Goal: Transaction & Acquisition: Purchase product/service

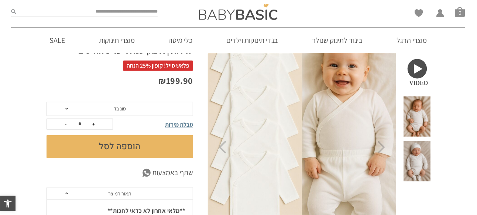
scroll to position [37, 0]
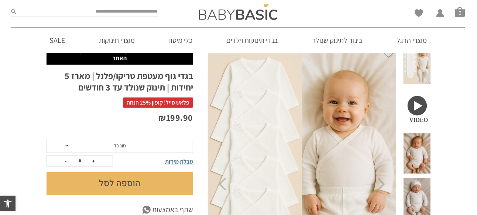
click at [421, 138] on span at bounding box center [416, 153] width 27 height 40
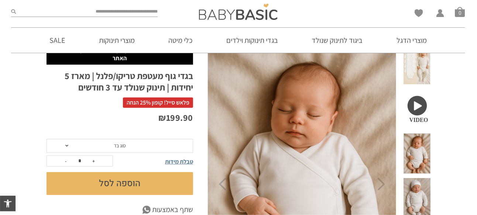
scroll to position [0, 0]
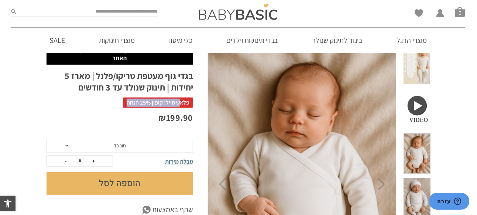
drag, startPoint x: 179, startPoint y: 102, endPoint x: 111, endPoint y: 99, distance: 68.7
click at [111, 99] on div "פלאש סייל! קופון 25% הנחה" at bounding box center [119, 104] width 146 height 15
click at [161, 101] on span "פלאש סייל! קופון 25% הנחה" at bounding box center [158, 102] width 70 height 10
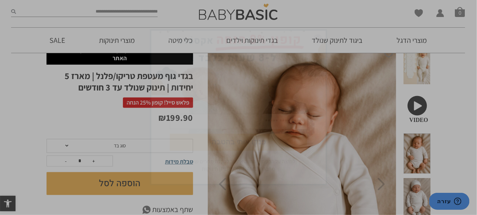
click at [317, 40] on img "סגור" at bounding box center [317, 38] width 9 height 9
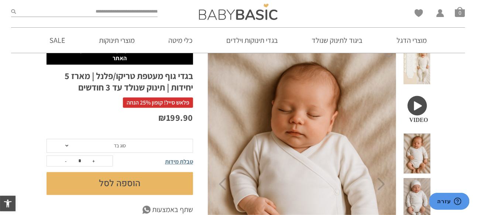
click at [153, 148] on span "סוג בד" at bounding box center [119, 146] width 146 height 14
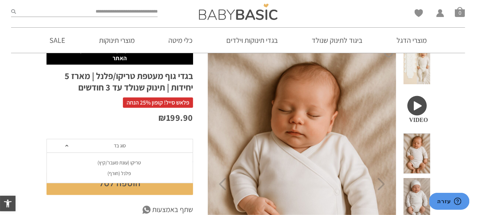
click at [121, 174] on div "פלנל (חורף)" at bounding box center [119, 173] width 146 height 6
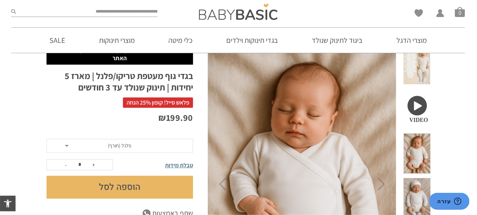
scroll to position [74, 0]
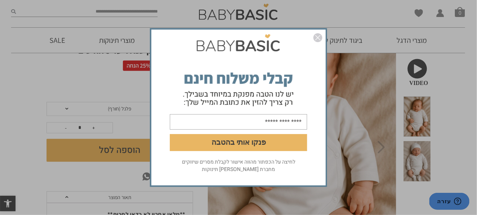
click at [319, 37] on img "סגור" at bounding box center [317, 37] width 9 height 9
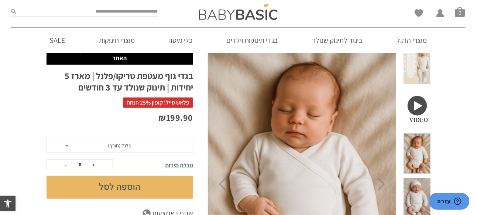
scroll to position [0, 0]
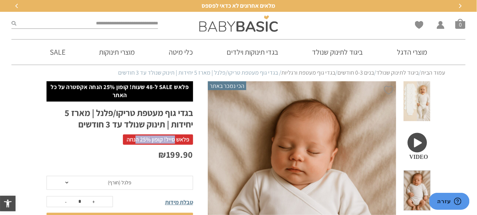
drag, startPoint x: 173, startPoint y: 139, endPoint x: 137, endPoint y: 138, distance: 36.9
click at [137, 138] on span "פלאש סייל! קופון 25% הנחה" at bounding box center [158, 139] width 70 height 10
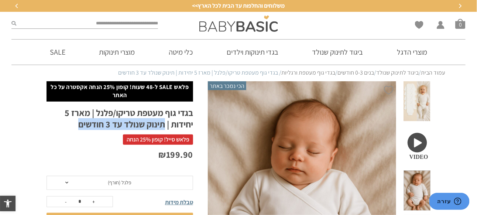
drag, startPoint x: 165, startPoint y: 125, endPoint x: 33, endPoint y: 119, distance: 131.9
click at [86, 123] on h1 "בגדי גוף מעטפת טריקו/פלנל | מארז 5 יחידות | תינוק שנולד עד 3 חודשים" at bounding box center [119, 118] width 146 height 23
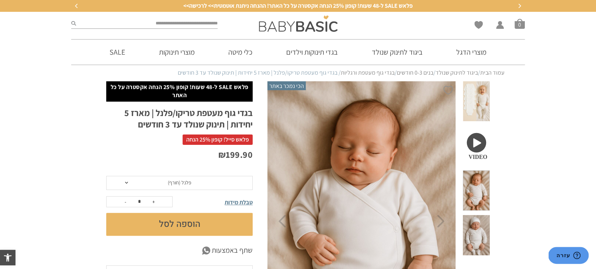
click at [476, 96] on span at bounding box center [476, 101] width 27 height 40
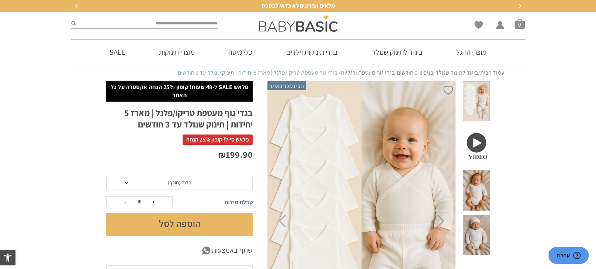
click at [476, 170] on span at bounding box center [476, 190] width 27 height 40
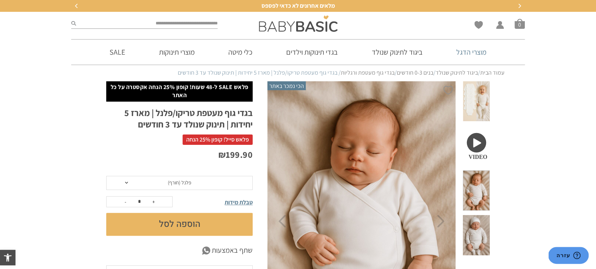
click at [476, 52] on link "מוצרי הדגל" at bounding box center [471, 51] width 52 height 25
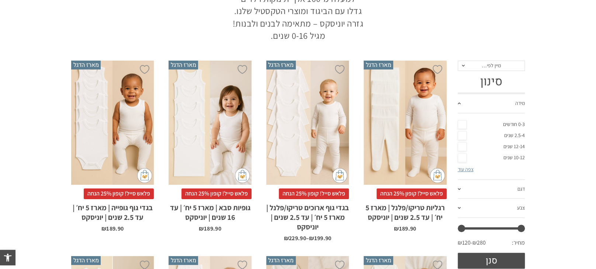
click at [517, 123] on link "0-3 חודשים" at bounding box center [492, 124] width 68 height 11
click at [513, 124] on link "0-3 חודשים" at bounding box center [492, 124] width 68 height 11
click at [516, 122] on link "0-3 חודשים" at bounding box center [492, 124] width 68 height 11
click at [510, 188] on link "דגם" at bounding box center [492, 189] width 68 height 19
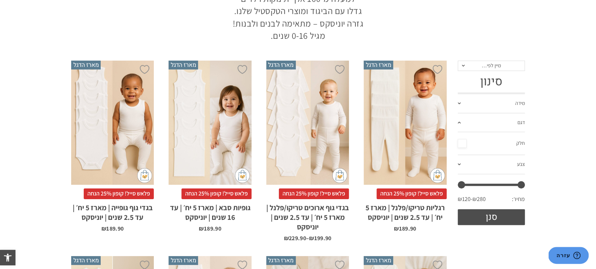
click at [511, 104] on link "מידה" at bounding box center [492, 103] width 68 height 19
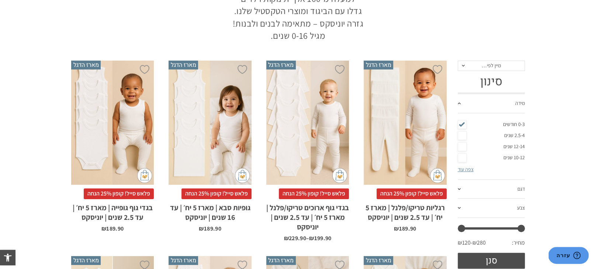
click at [502, 189] on link "דגם" at bounding box center [492, 189] width 68 height 19
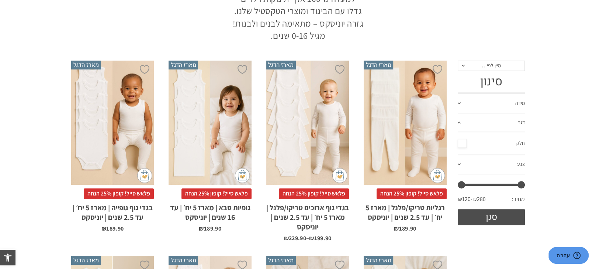
click at [501, 118] on link "דגם" at bounding box center [492, 122] width 68 height 19
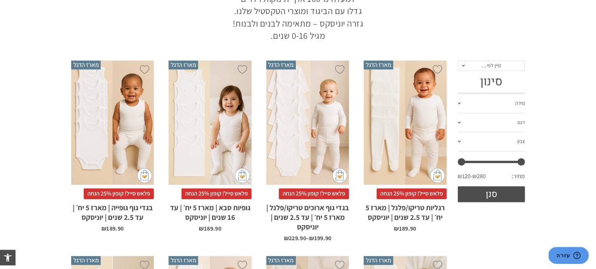
click at [500, 120] on link "דגם" at bounding box center [492, 122] width 68 height 19
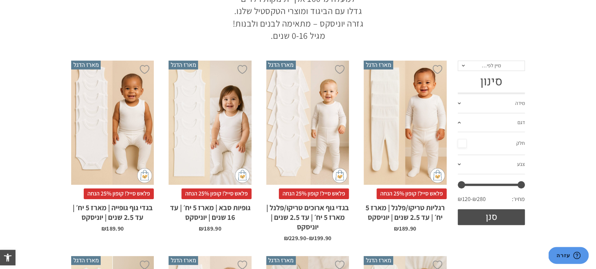
scroll to position [58, 0]
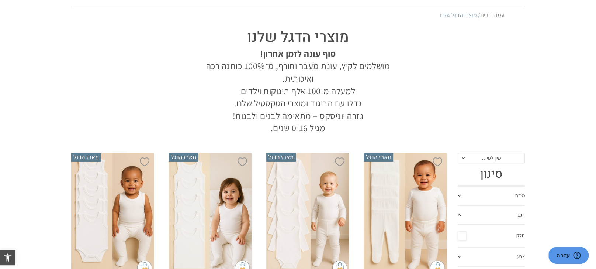
click at [503, 195] on link "מידה" at bounding box center [492, 195] width 68 height 19
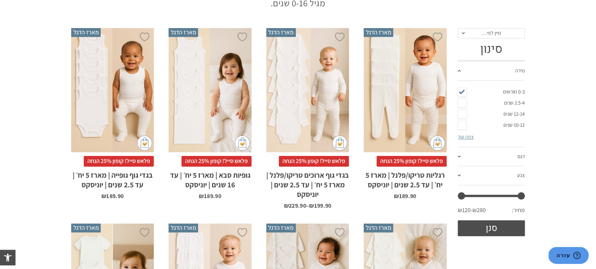
scroll to position [196, 0]
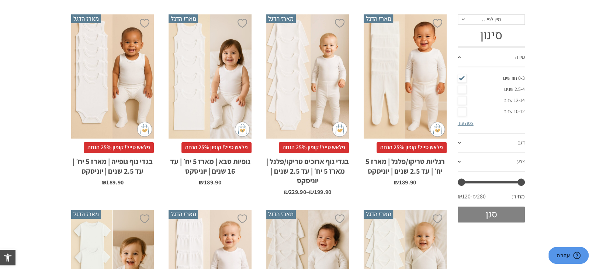
click at [505, 212] on button "סנן" at bounding box center [492, 214] width 68 height 16
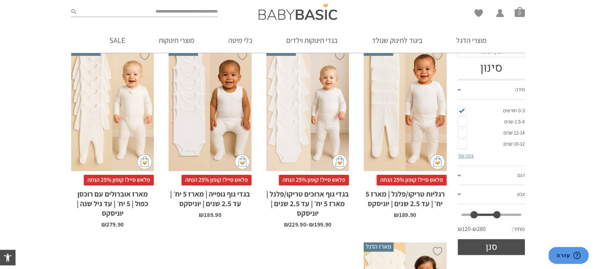
scroll to position [104, 0]
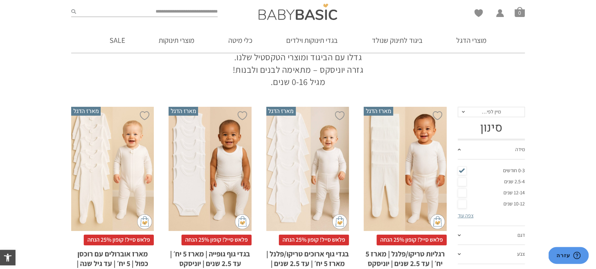
click at [510, 169] on link "0-3 חודשים" at bounding box center [492, 170] width 68 height 11
click at [503, 170] on link "0-3 חודשים" at bounding box center [492, 170] width 68 height 11
click at [503, 149] on link "מידה" at bounding box center [492, 149] width 68 height 19
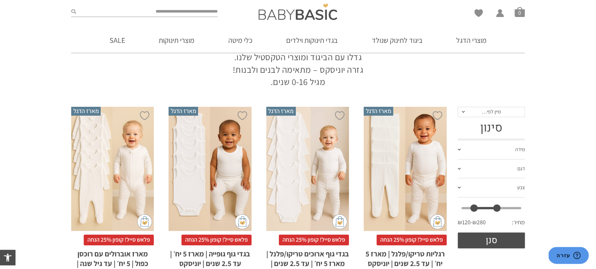
click at [503, 149] on link "מידה" at bounding box center [492, 149] width 68 height 19
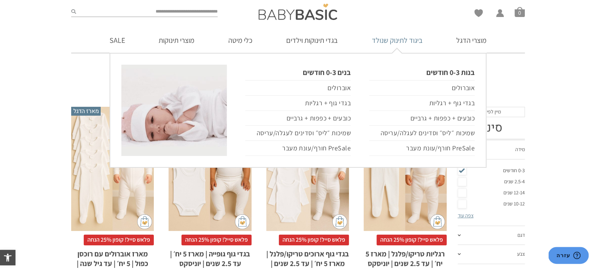
click at [393, 41] on link "ביגוד לתינוק שנולד" at bounding box center [396, 40] width 73 height 25
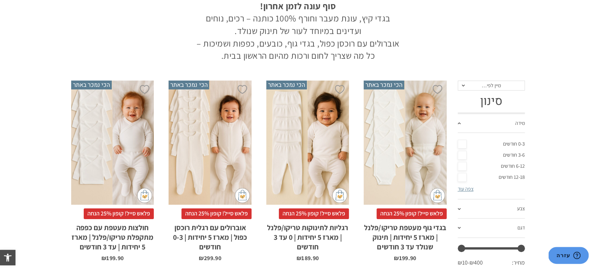
scroll to position [150, 0]
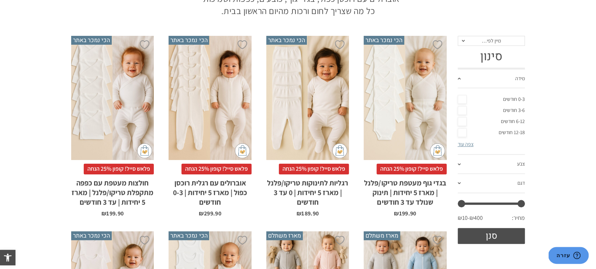
click at [420, 180] on h2 "בגדי גוף מעטפת טריקו/פלנל | מארז 5 יחידות | תינוק שנולד עד 3 חודשים" at bounding box center [405, 190] width 83 height 32
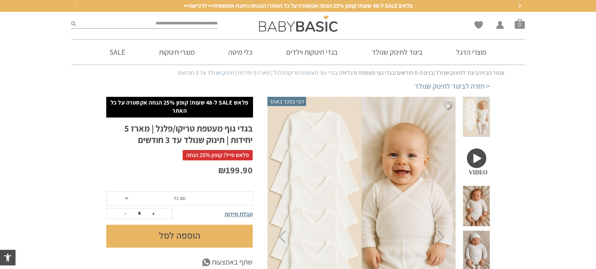
click at [205, 200] on span "סוג בד" at bounding box center [179, 198] width 146 height 14
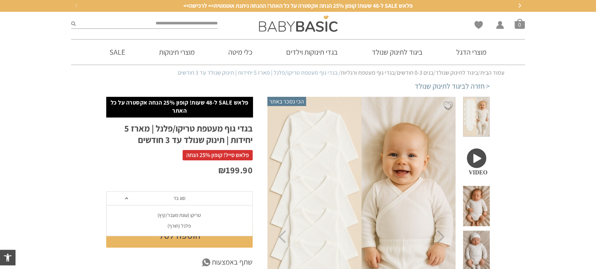
click at [186, 226] on div "פלנל (חורף)" at bounding box center [179, 225] width 146 height 6
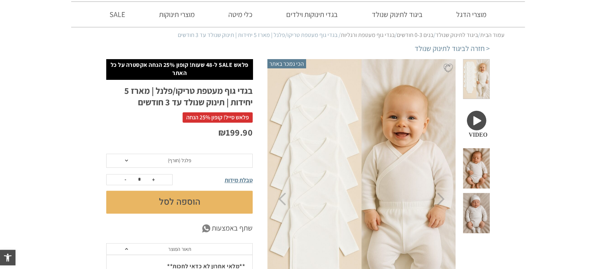
scroll to position [92, 0]
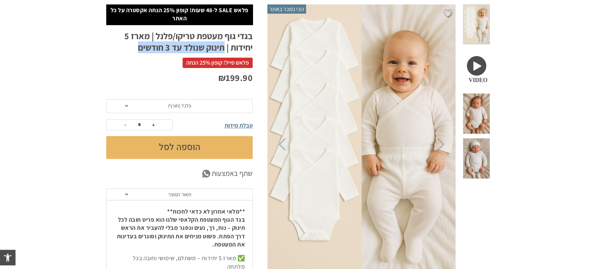
drag, startPoint x: 224, startPoint y: 42, endPoint x: 138, endPoint y: 47, distance: 86.5
click at [138, 47] on h1 "בגדי גוף מעטפת טריקו/פלנל | מארז 5 יחידות | תינוק שנולד עד 3 חודשים" at bounding box center [179, 41] width 146 height 23
click at [184, 149] on button "הוספה לסל" at bounding box center [179, 147] width 146 height 23
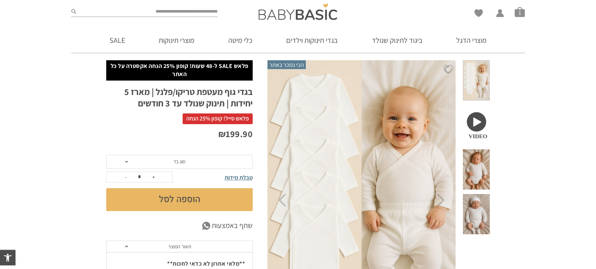
scroll to position [58, 0]
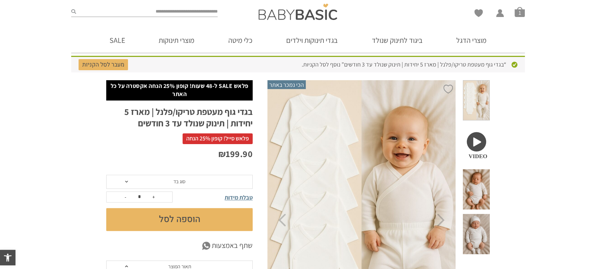
click at [483, 97] on span at bounding box center [476, 100] width 27 height 40
click at [478, 94] on span at bounding box center [476, 100] width 27 height 40
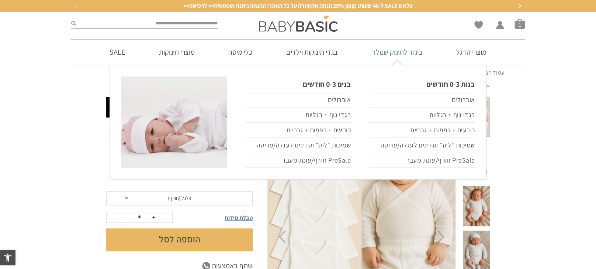
click at [411, 52] on link "ביגוד לתינוק שנולד" at bounding box center [397, 51] width 73 height 25
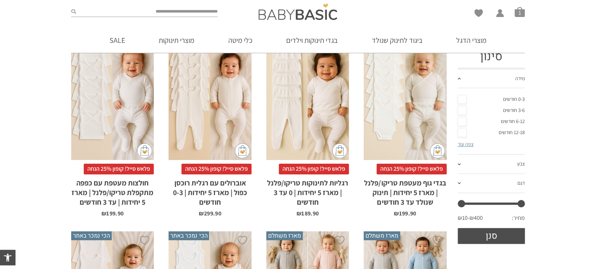
click at [329, 135] on div "x בחירת סוג בד טריקו (עונת מעבר/קיץ) פלנל (חורף)" at bounding box center [307, 98] width 83 height 124
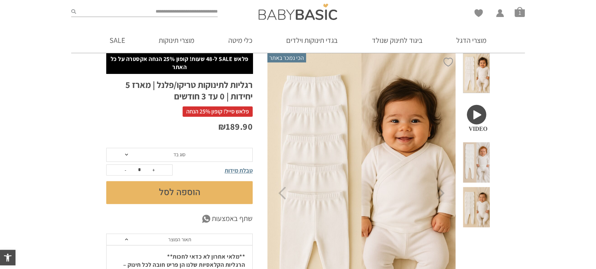
scroll to position [92, 0]
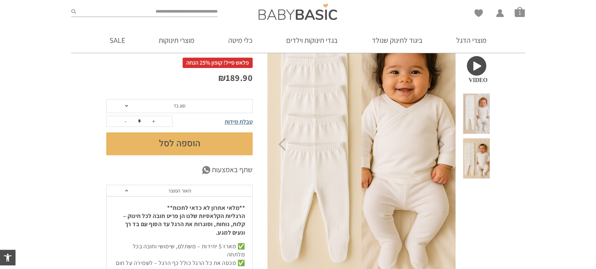
click at [185, 104] on span "סוג בד" at bounding box center [179, 105] width 12 height 7
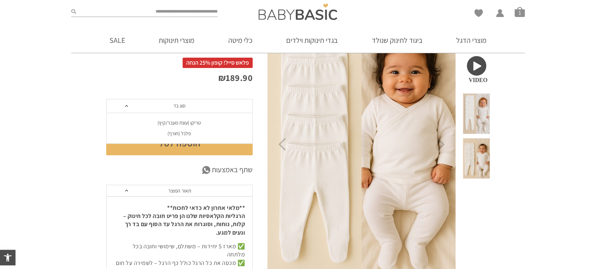
click at [209, 134] on div "פלנל (חורף)" at bounding box center [179, 133] width 146 height 6
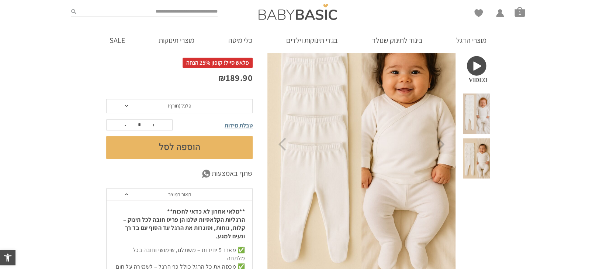
click at [193, 147] on button "הוספה לסל" at bounding box center [179, 147] width 146 height 23
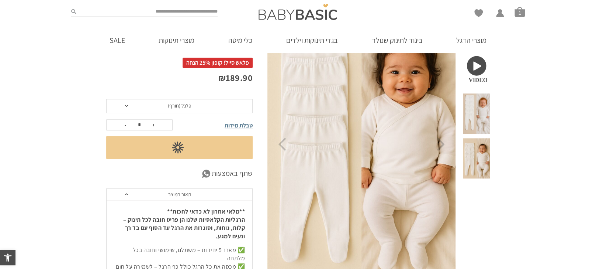
scroll to position [0, 0]
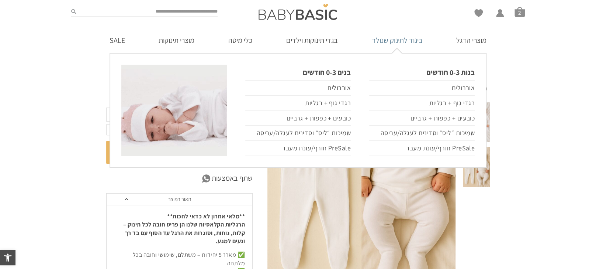
click at [407, 45] on link "ביגוד לתינוק שנולד" at bounding box center [396, 40] width 73 height 25
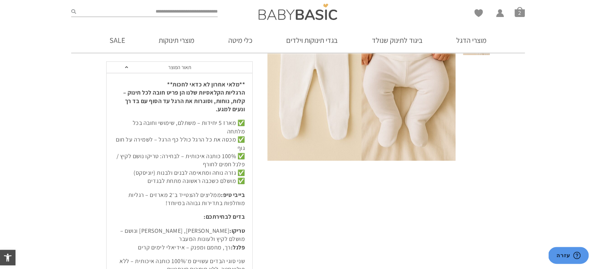
scroll to position [231, 0]
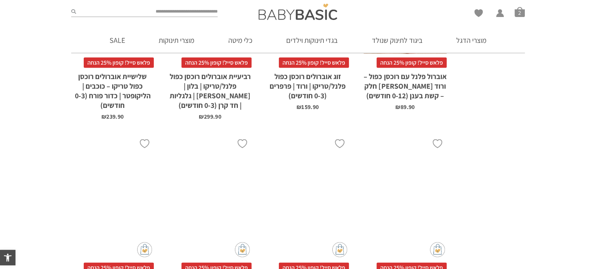
scroll to position [1118, 0]
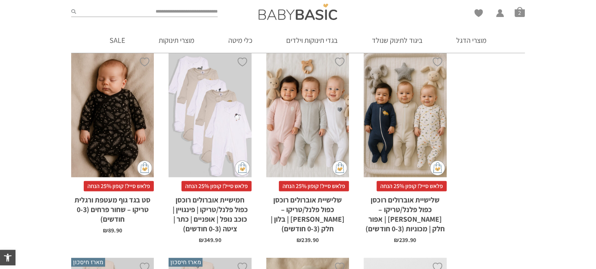
click at [124, 138] on div "x הוספה לסל" at bounding box center [112, 115] width 83 height 124
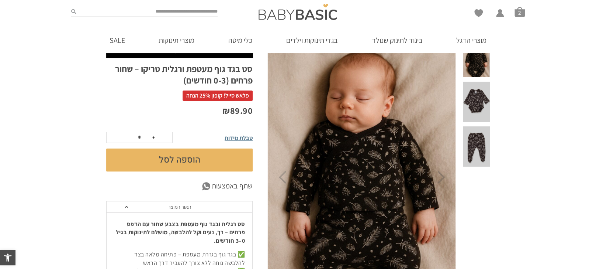
scroll to position [58, 0]
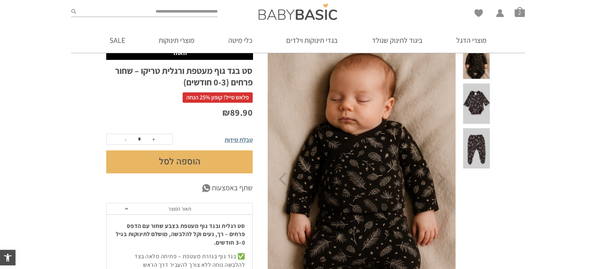
click at [483, 91] on span at bounding box center [476, 103] width 27 height 40
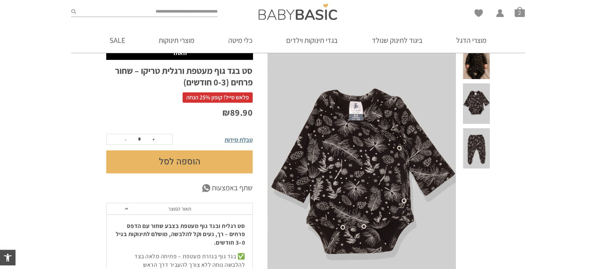
click at [487, 128] on span at bounding box center [476, 148] width 27 height 40
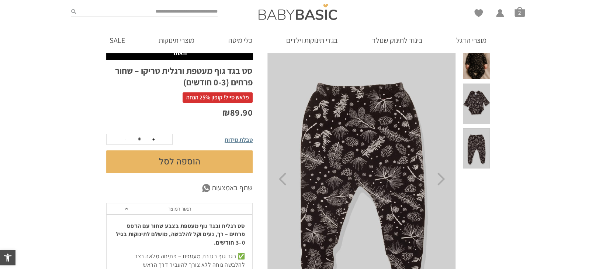
scroll to position [0, 0]
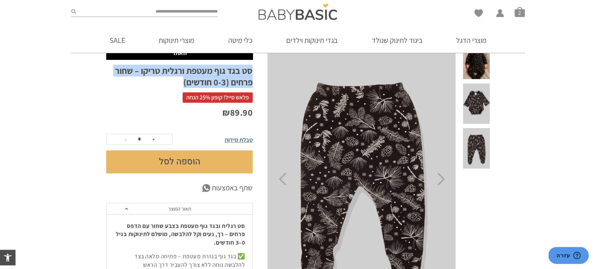
drag, startPoint x: 251, startPoint y: 67, endPoint x: 113, endPoint y: 82, distance: 138.4
click at [113, 82] on h1 "סט בגד גוף מעטפת ורגלית טריקו – שחור פרחים (0-3 חודשים)" at bounding box center [179, 76] width 146 height 23
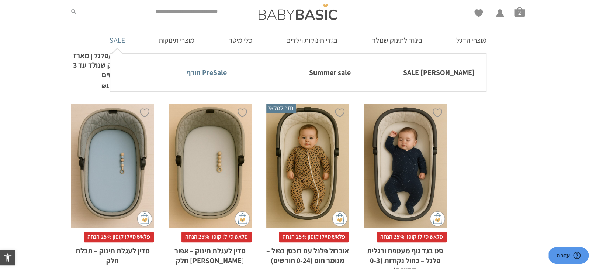
click at [210, 76] on link "PreSale חורף" at bounding box center [174, 72] width 106 height 15
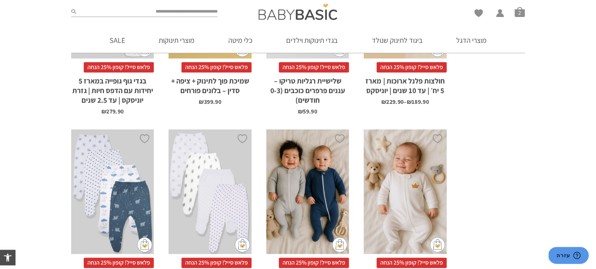
scroll to position [657, 0]
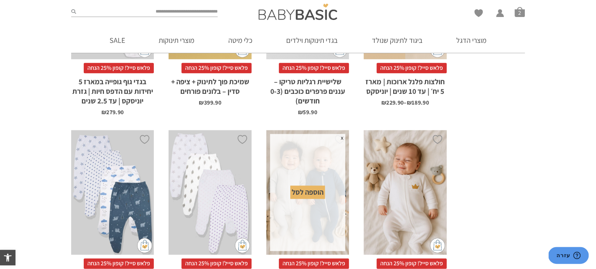
click at [310, 191] on div "הוספה לסל" at bounding box center [307, 191] width 35 height 13
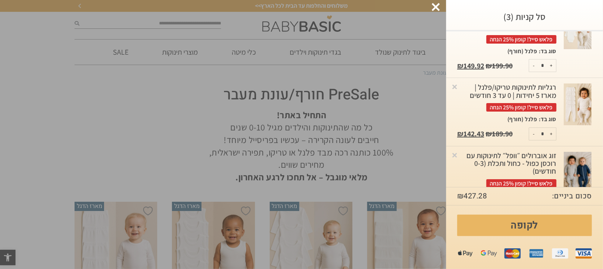
scroll to position [78, 0]
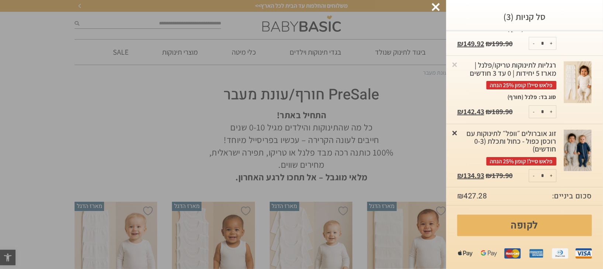
click at [458, 130] on link "×" at bounding box center [454, 132] width 7 height 7
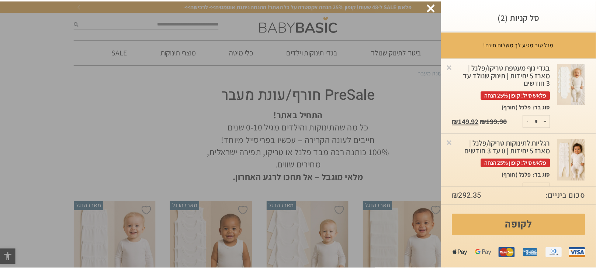
scroll to position [14, 0]
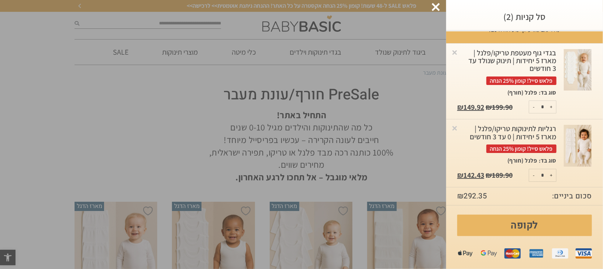
click at [435, 6] on div at bounding box center [436, 7] width 8 height 8
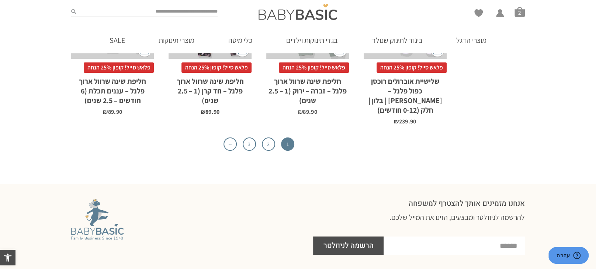
scroll to position [2444, 0]
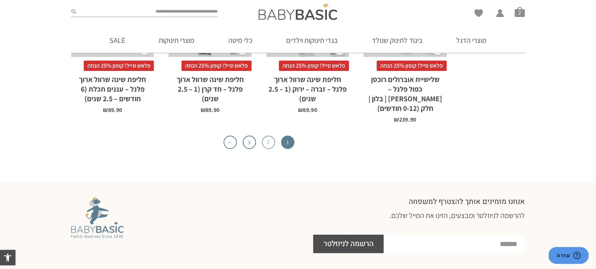
click at [270, 135] on link "2" at bounding box center [268, 141] width 13 height 13
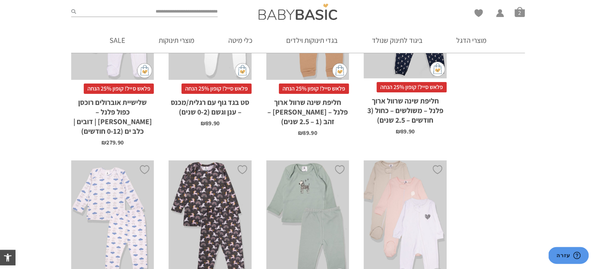
scroll to position [2214, 0]
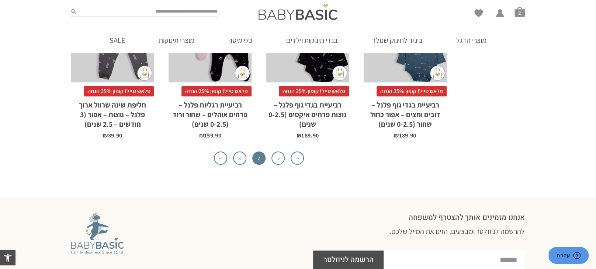
scroll to position [2410, 0]
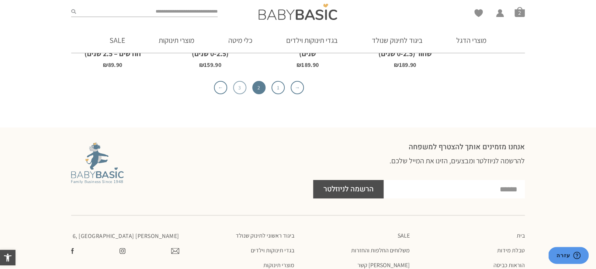
click at [240, 81] on link "3" at bounding box center [239, 87] width 13 height 13
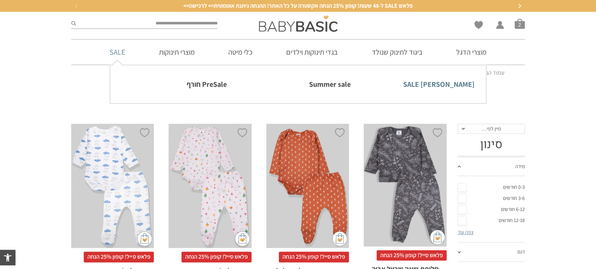
click at [469, 86] on link "[PERSON_NAME] SALE" at bounding box center [422, 83] width 106 height 15
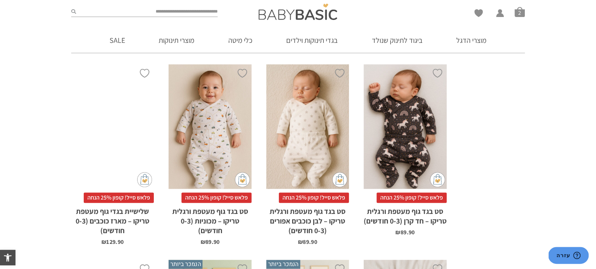
scroll to position [565, 0]
